Goal: Information Seeking & Learning: Obtain resource

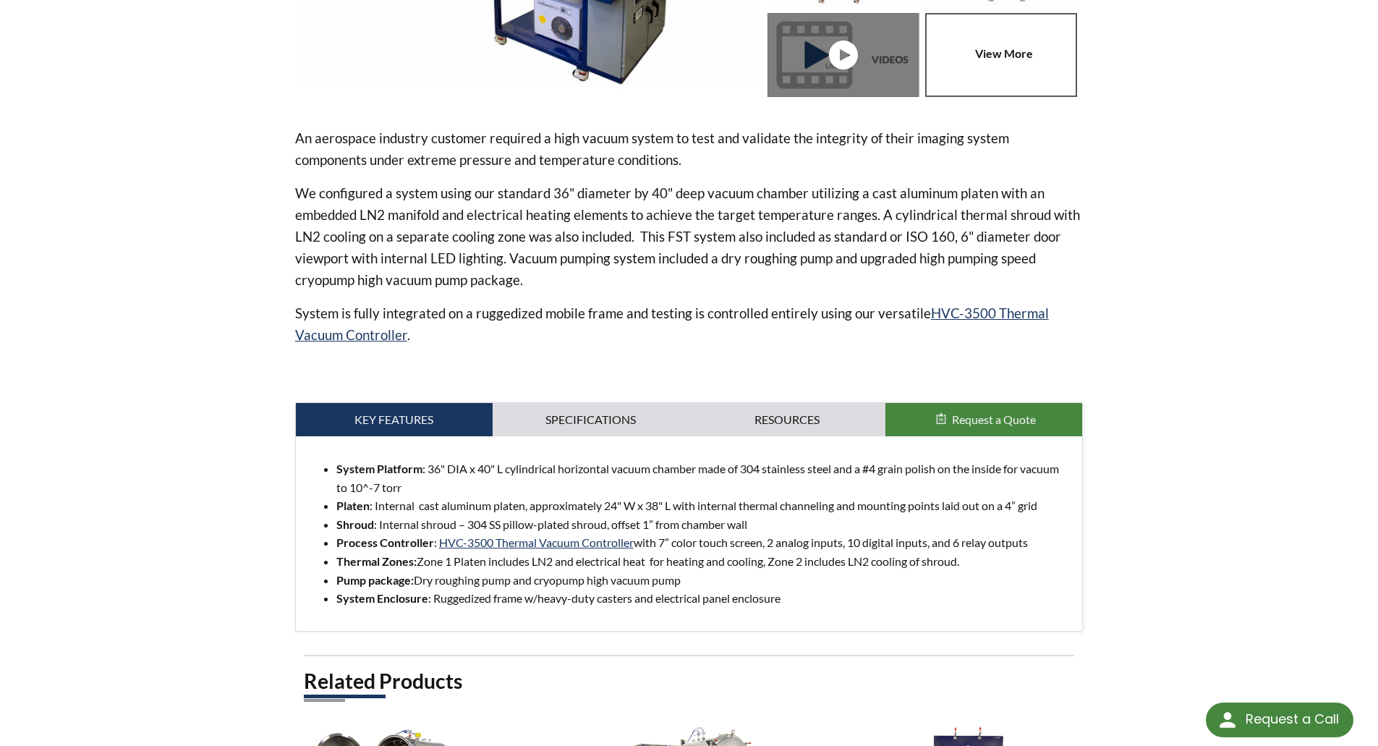
scroll to position [427, 0]
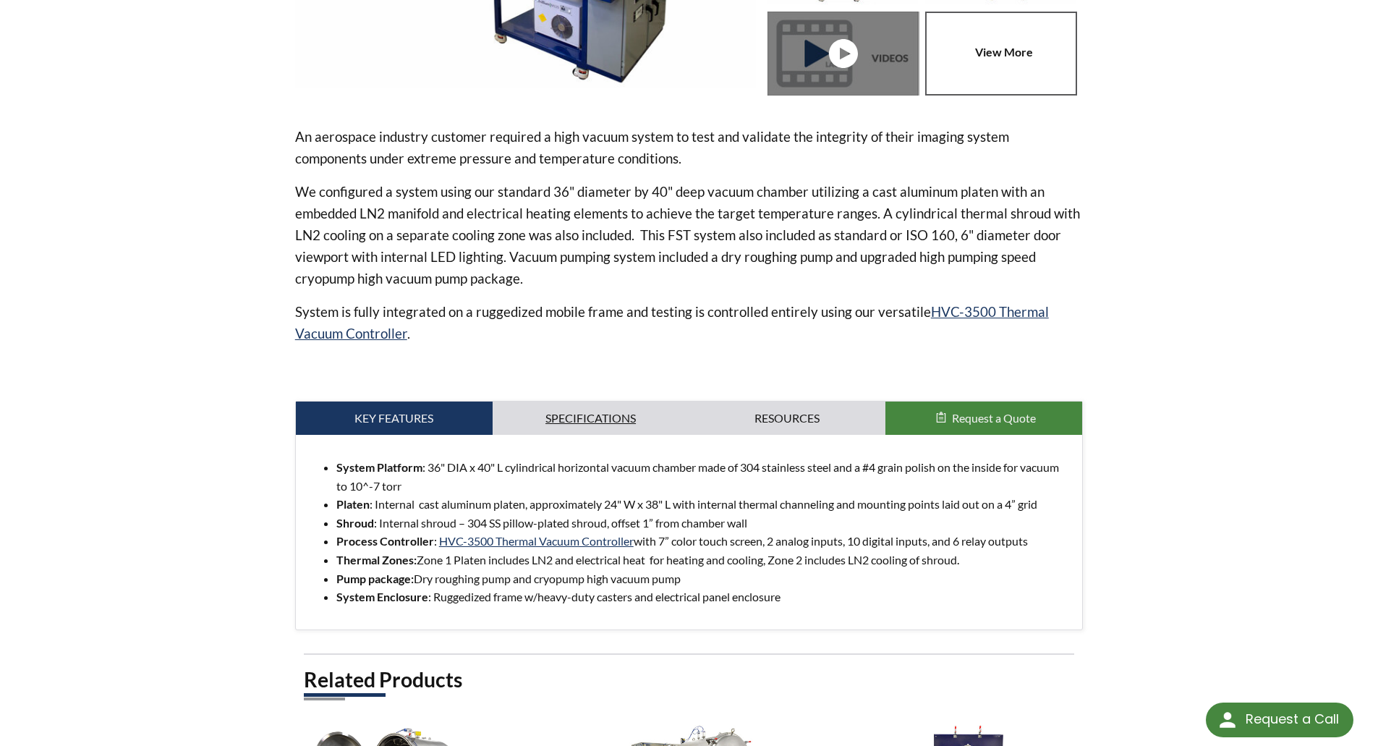
click at [540, 409] on link "Specifications" at bounding box center [591, 417] width 197 height 33
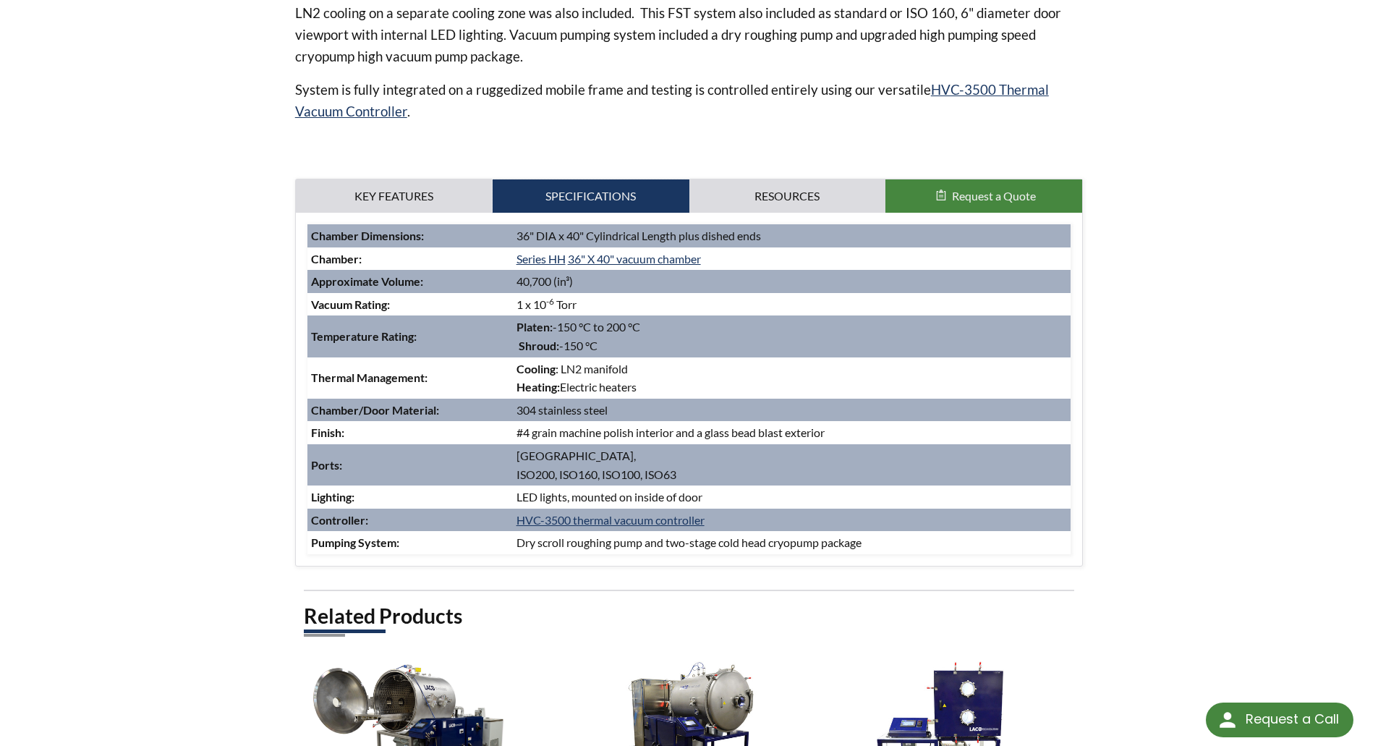
scroll to position [651, 0]
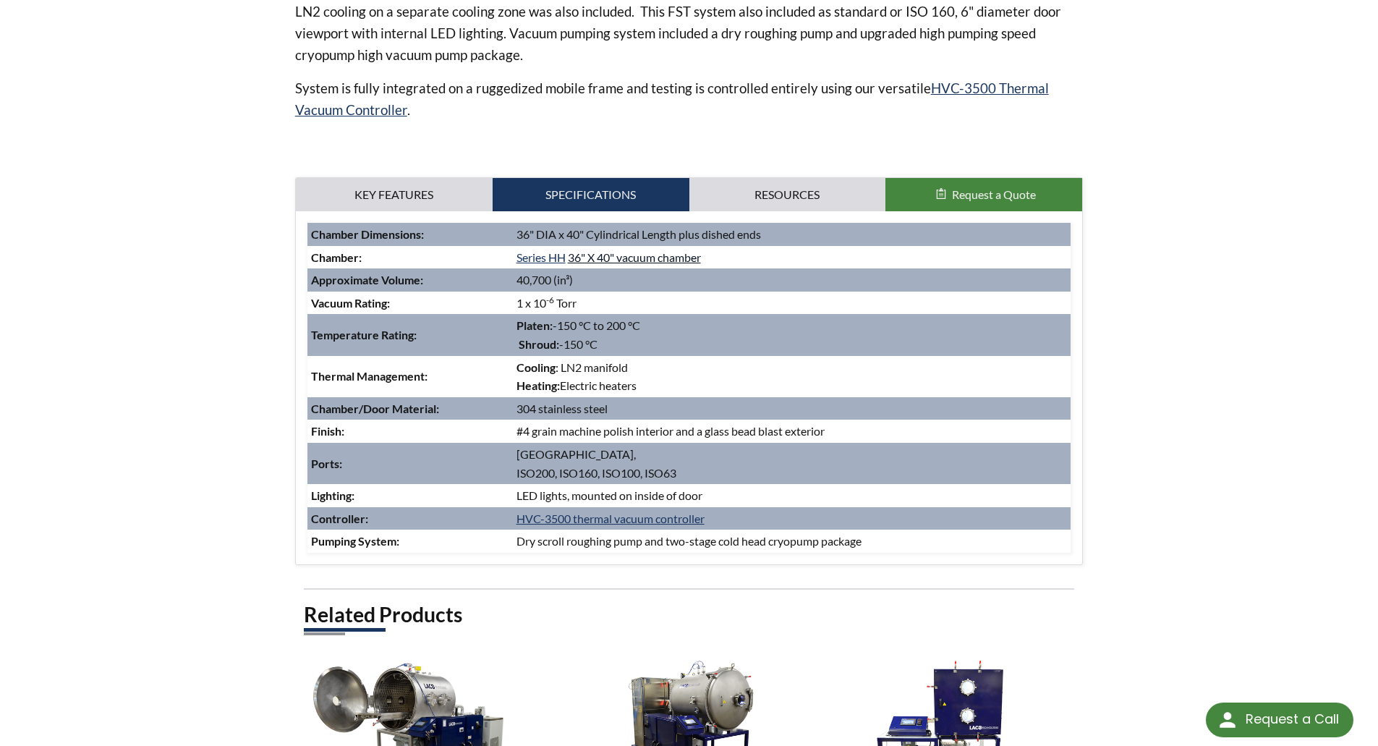
click at [689, 260] on link "36" X 40" vacuum chamber" at bounding box center [634, 257] width 133 height 14
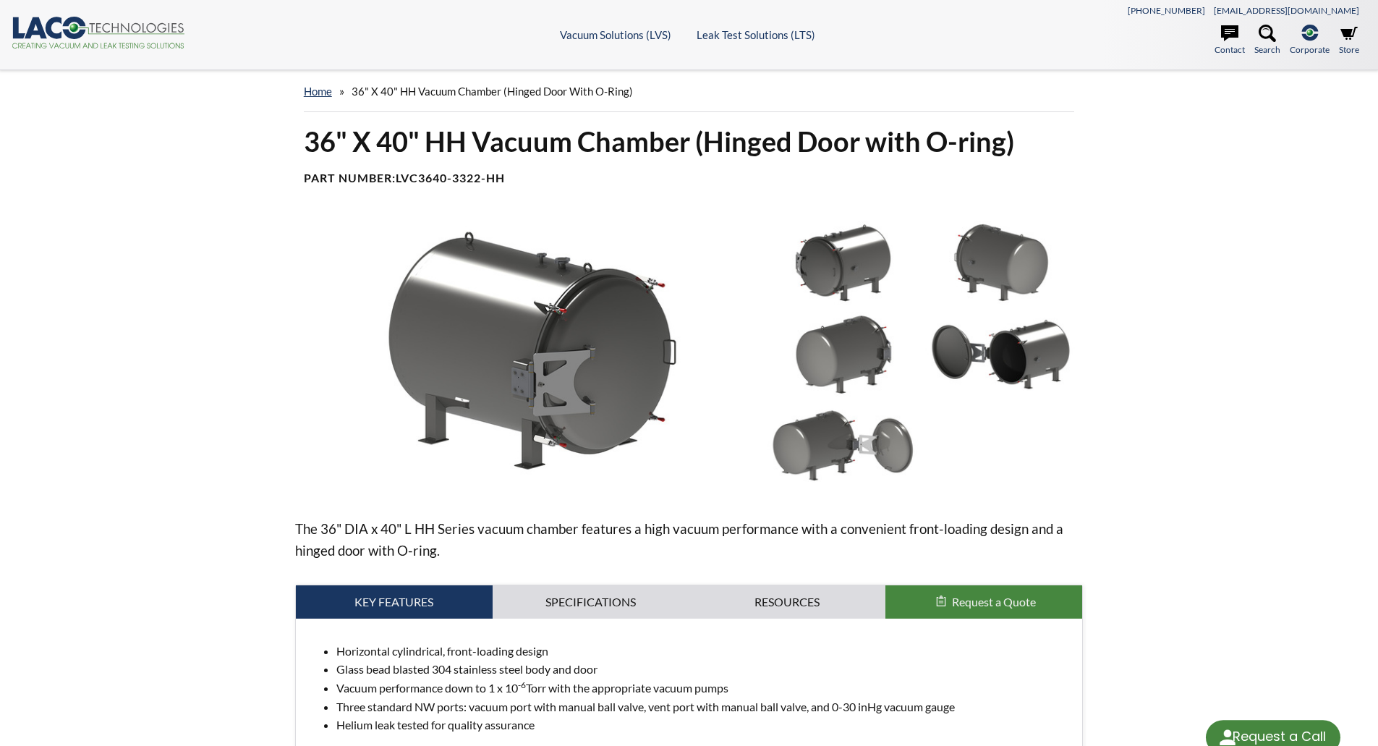
select select "Language Translate Widget"
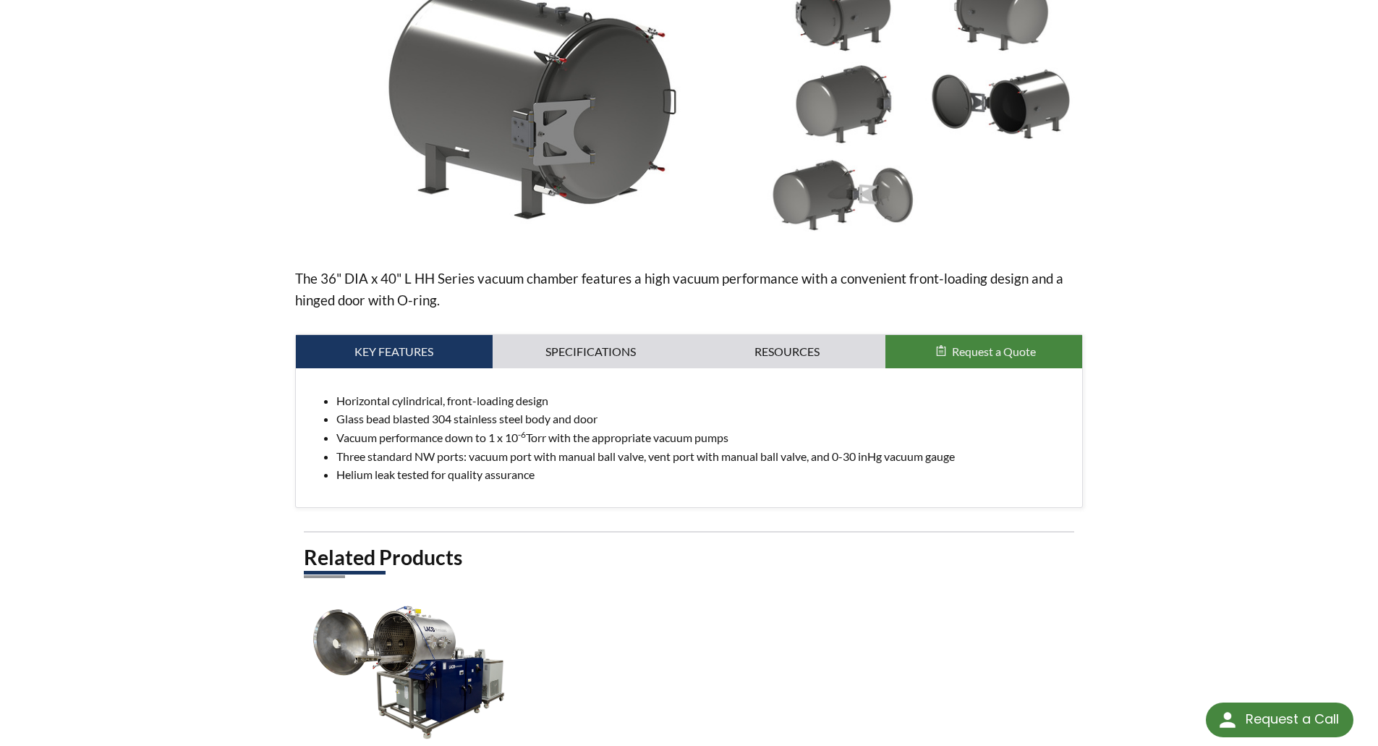
scroll to position [251, 0]
click at [617, 359] on link "Specifications" at bounding box center [591, 350] width 197 height 33
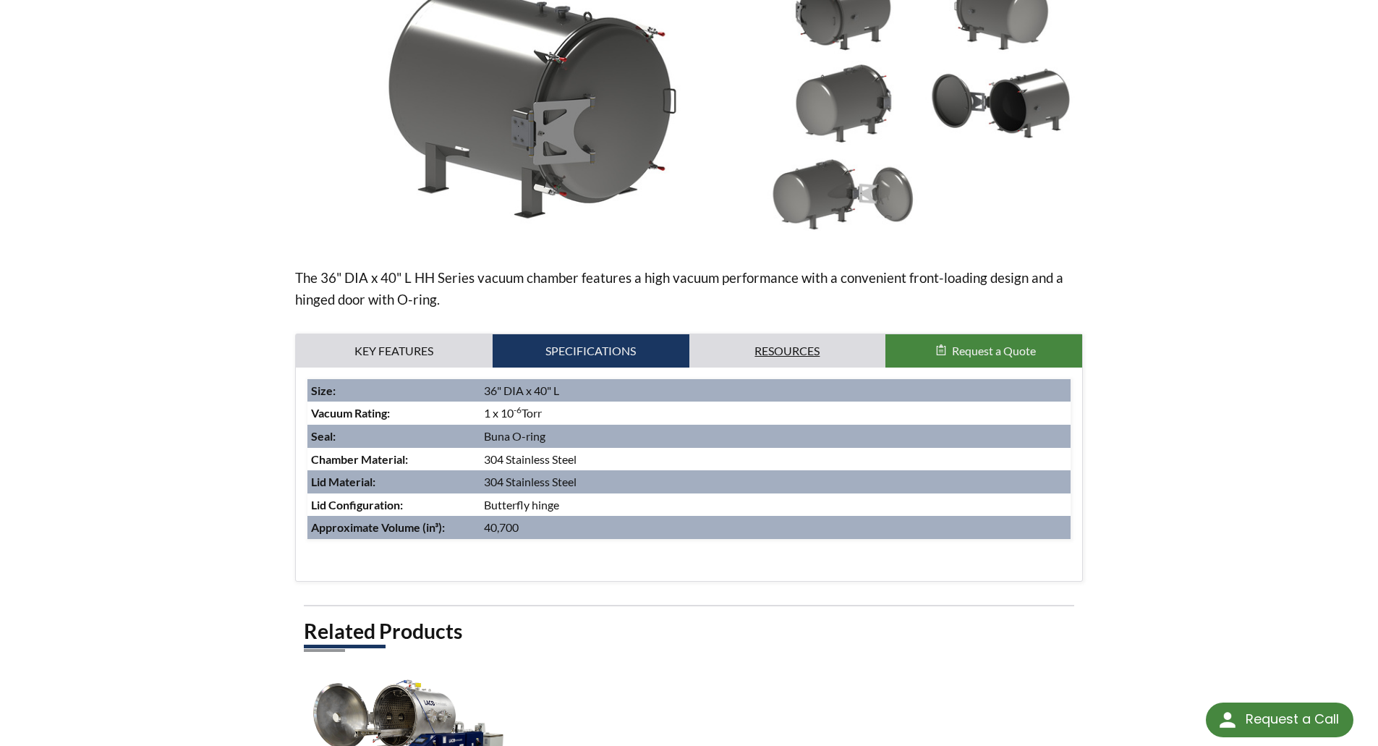
click at [738, 341] on link "Resources" at bounding box center [787, 350] width 197 height 33
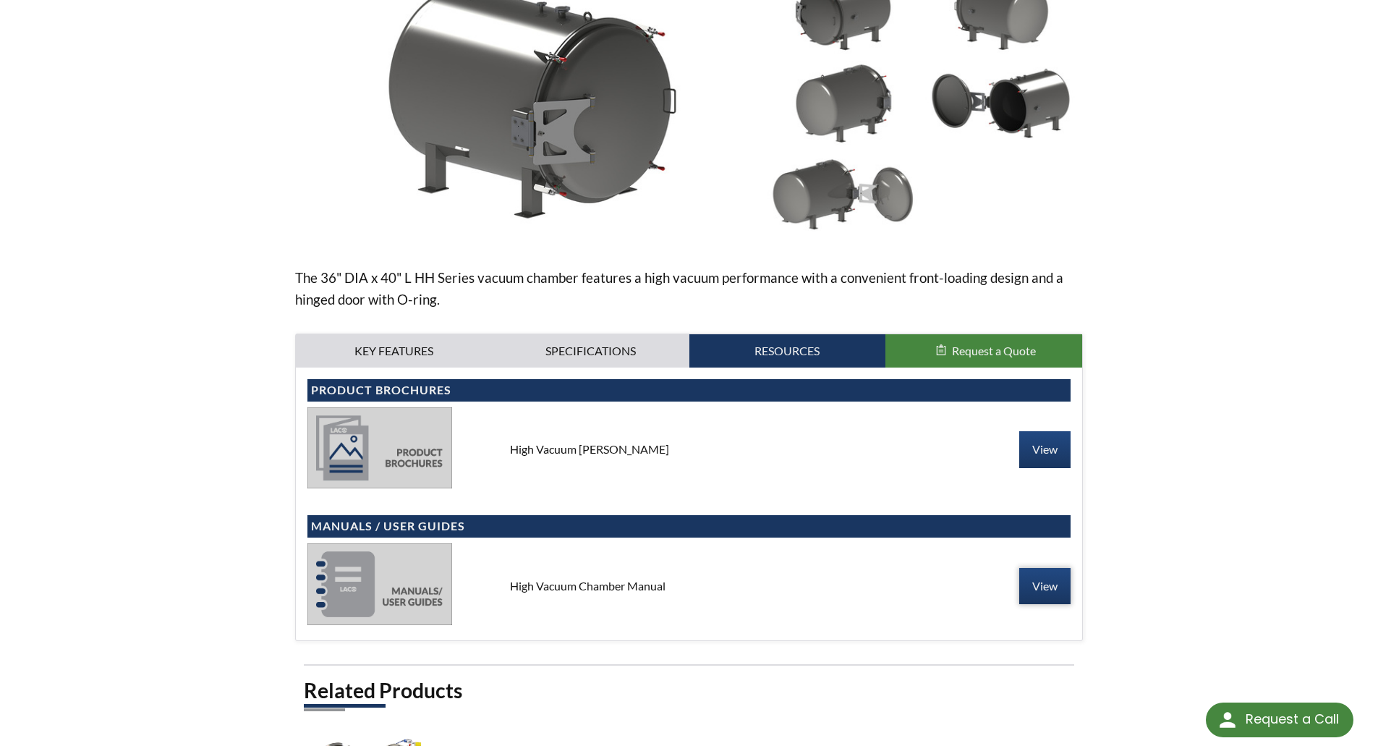
click at [1042, 579] on link "View" at bounding box center [1044, 586] width 51 height 36
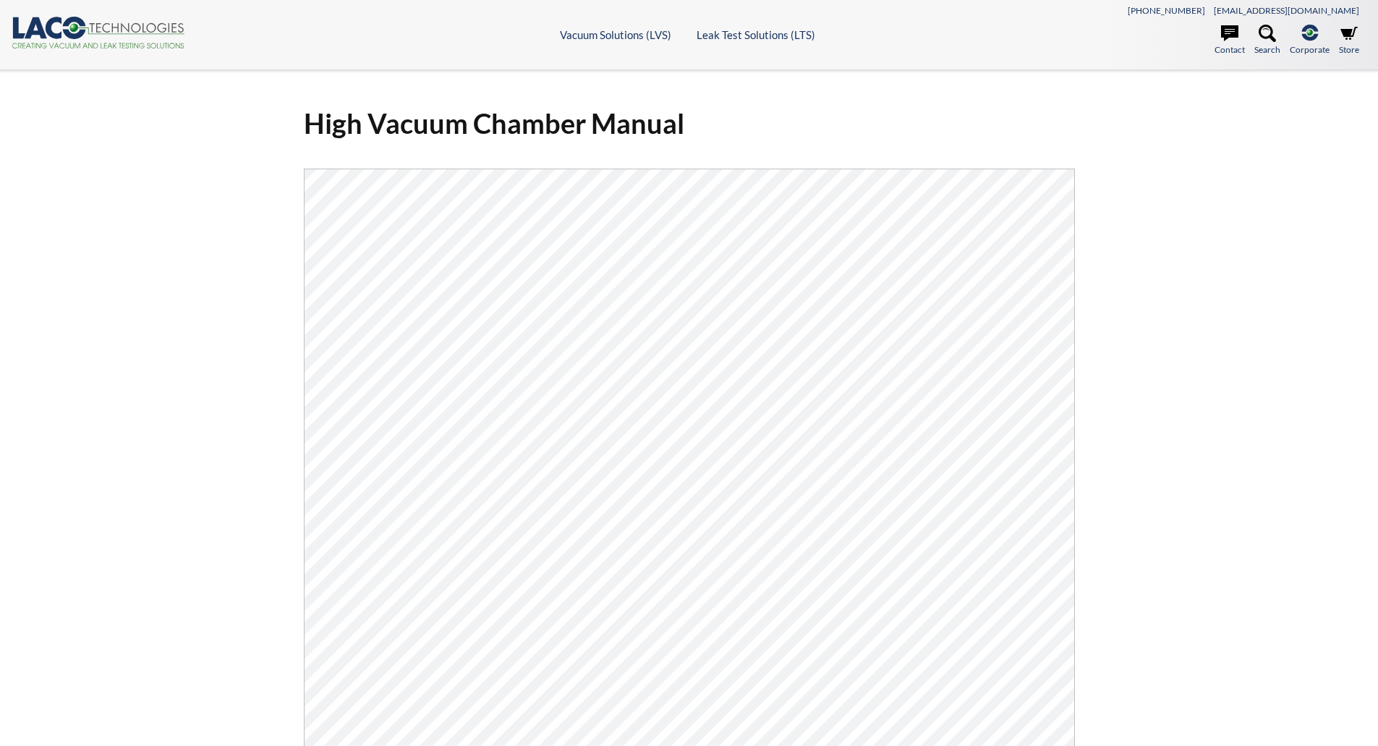
select select "Language Translate Widget"
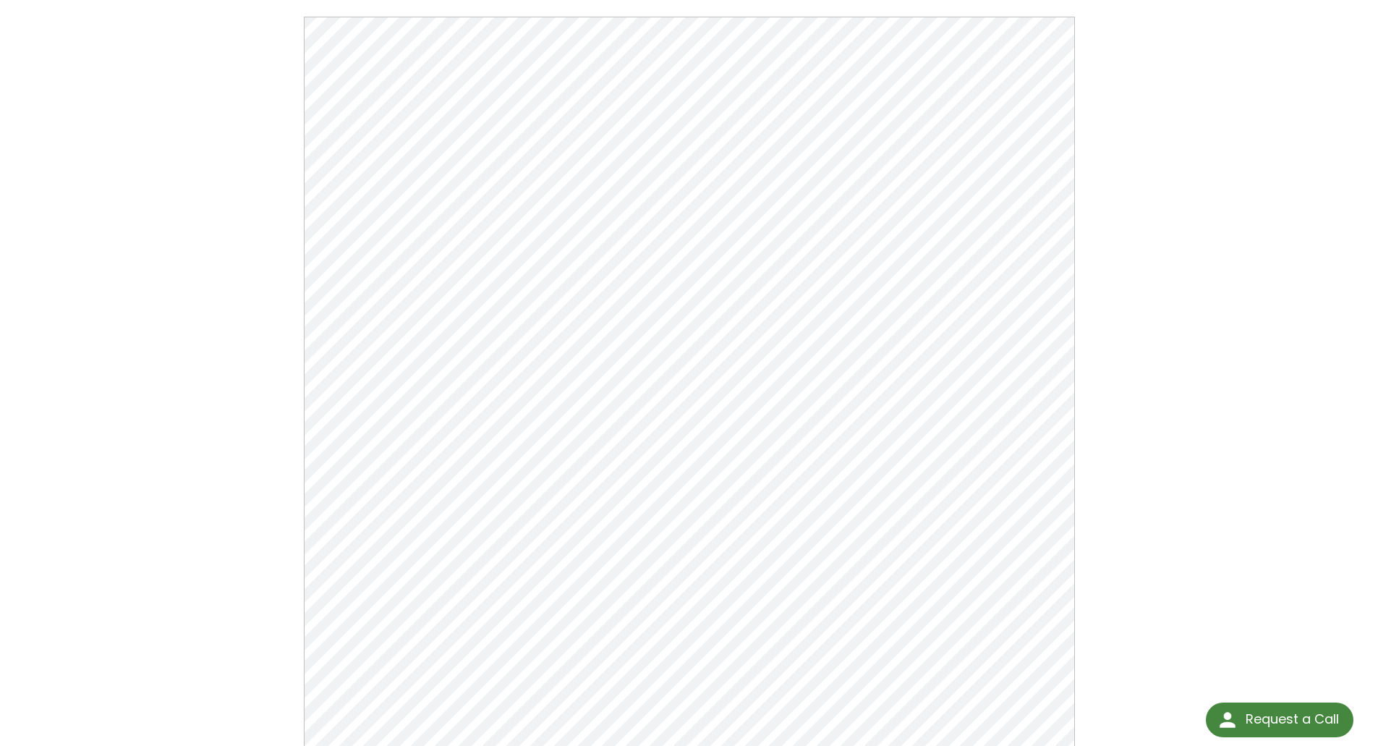
scroll to position [153, 0]
